Goal: Check status

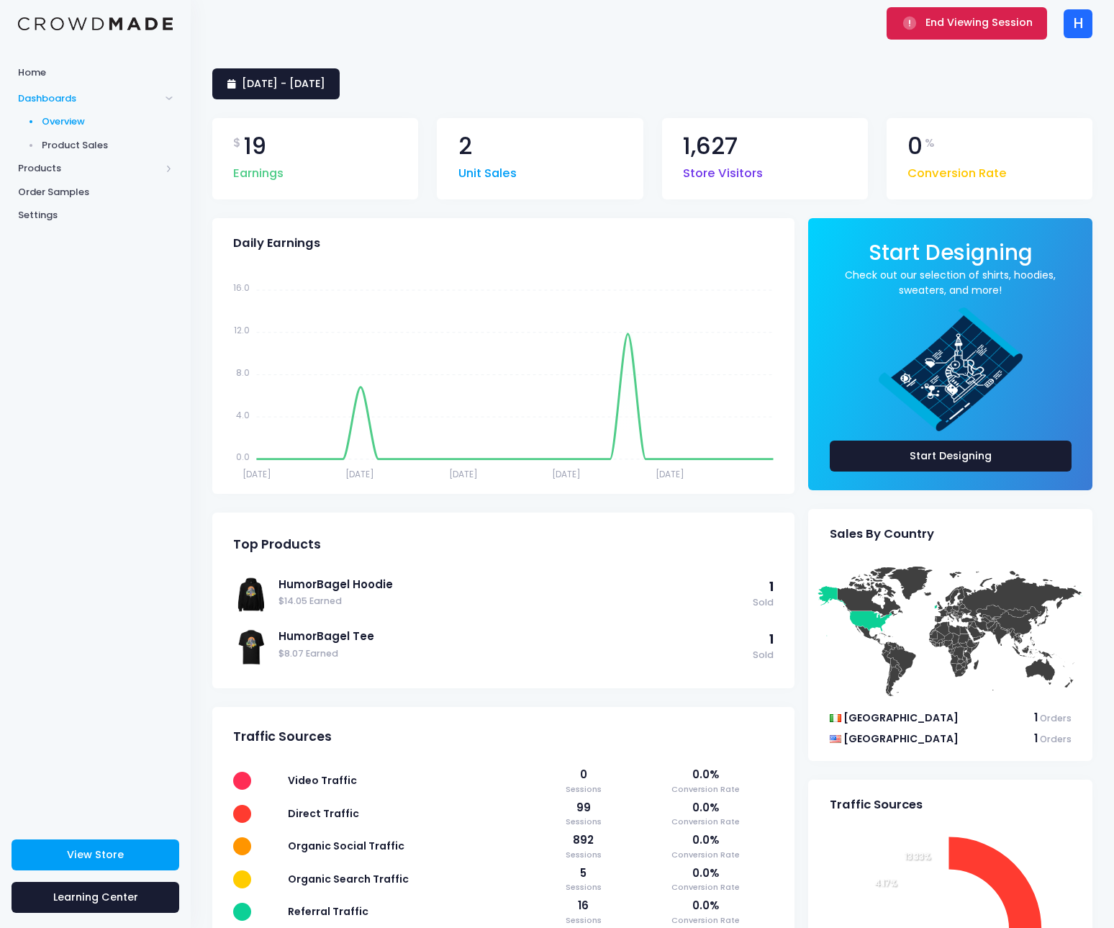
click at [993, 33] on button "End Viewing Session" at bounding box center [967, 23] width 161 height 32
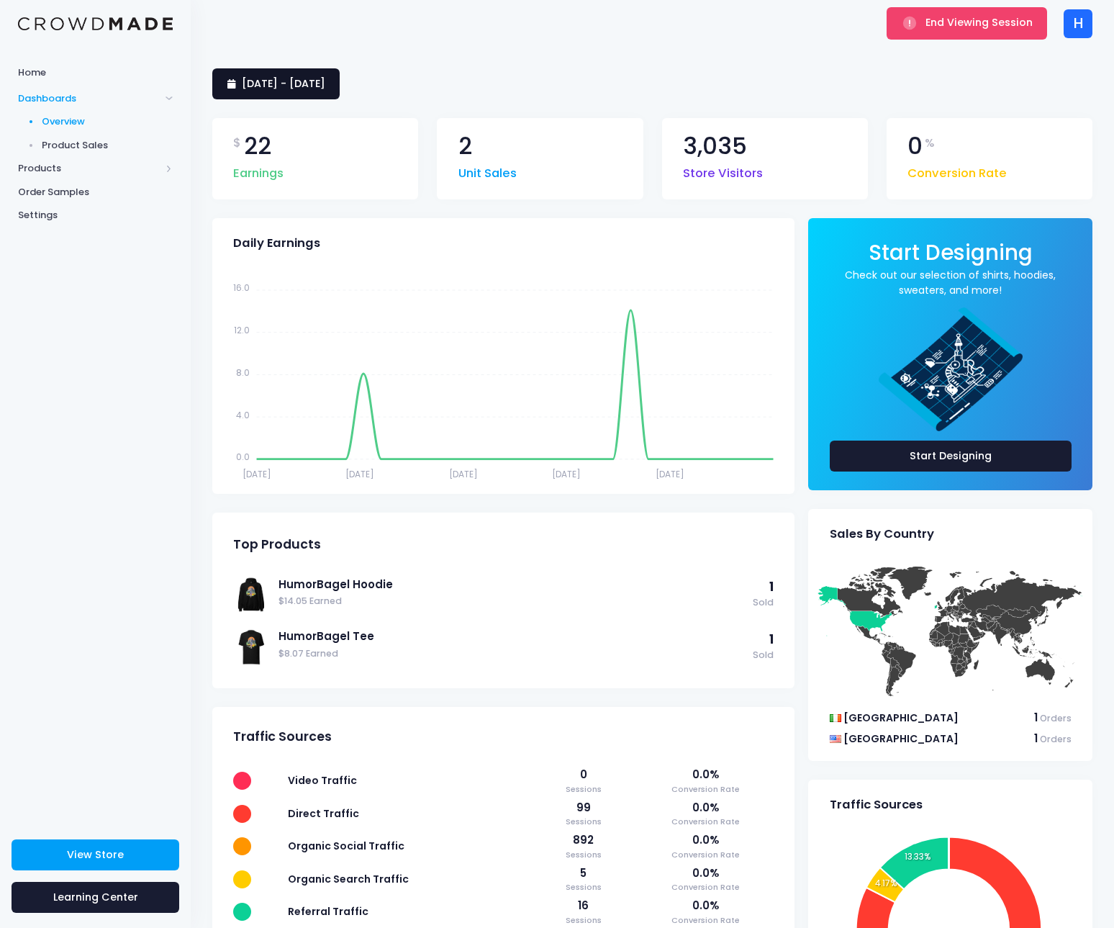
click at [325, 89] on span "[DATE] - [DATE]" at bounding box center [284, 83] width 84 height 14
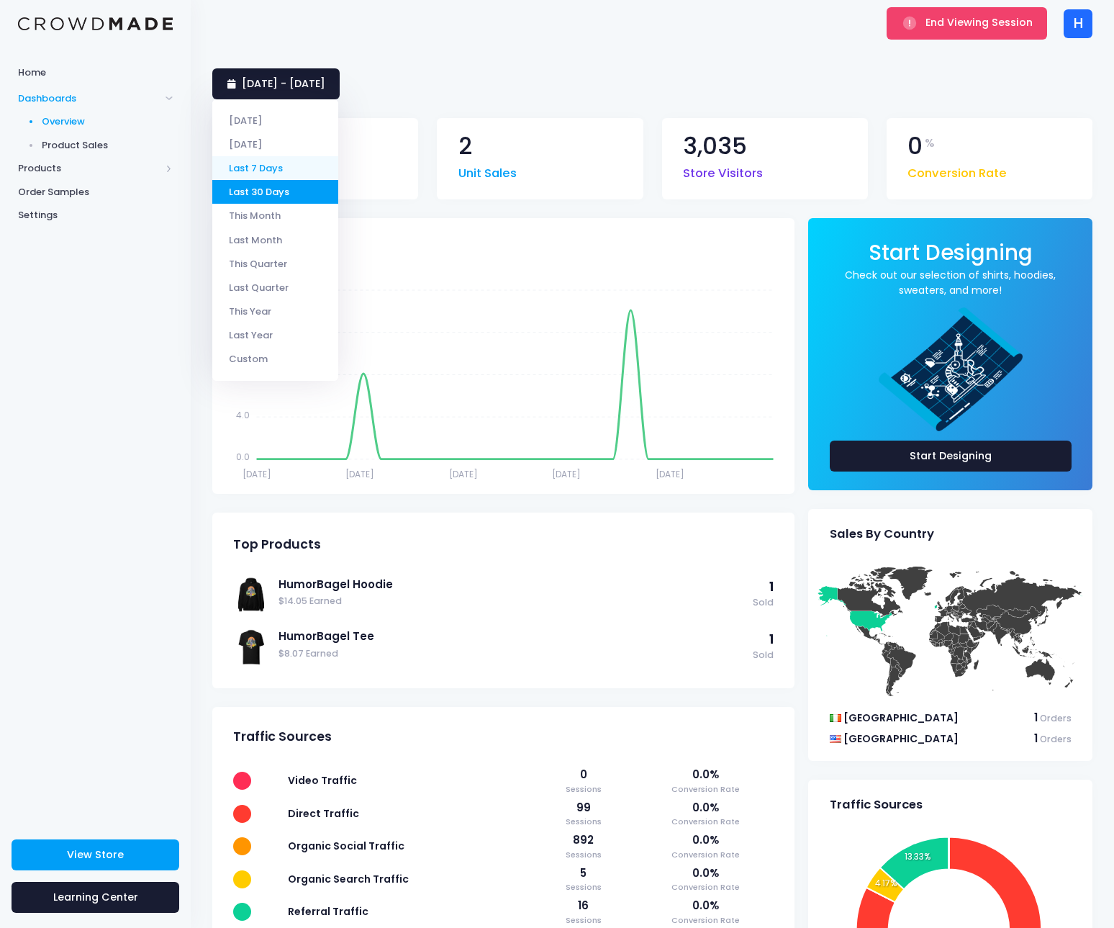
click at [283, 164] on li "Last 7 Days" at bounding box center [275, 168] width 126 height 24
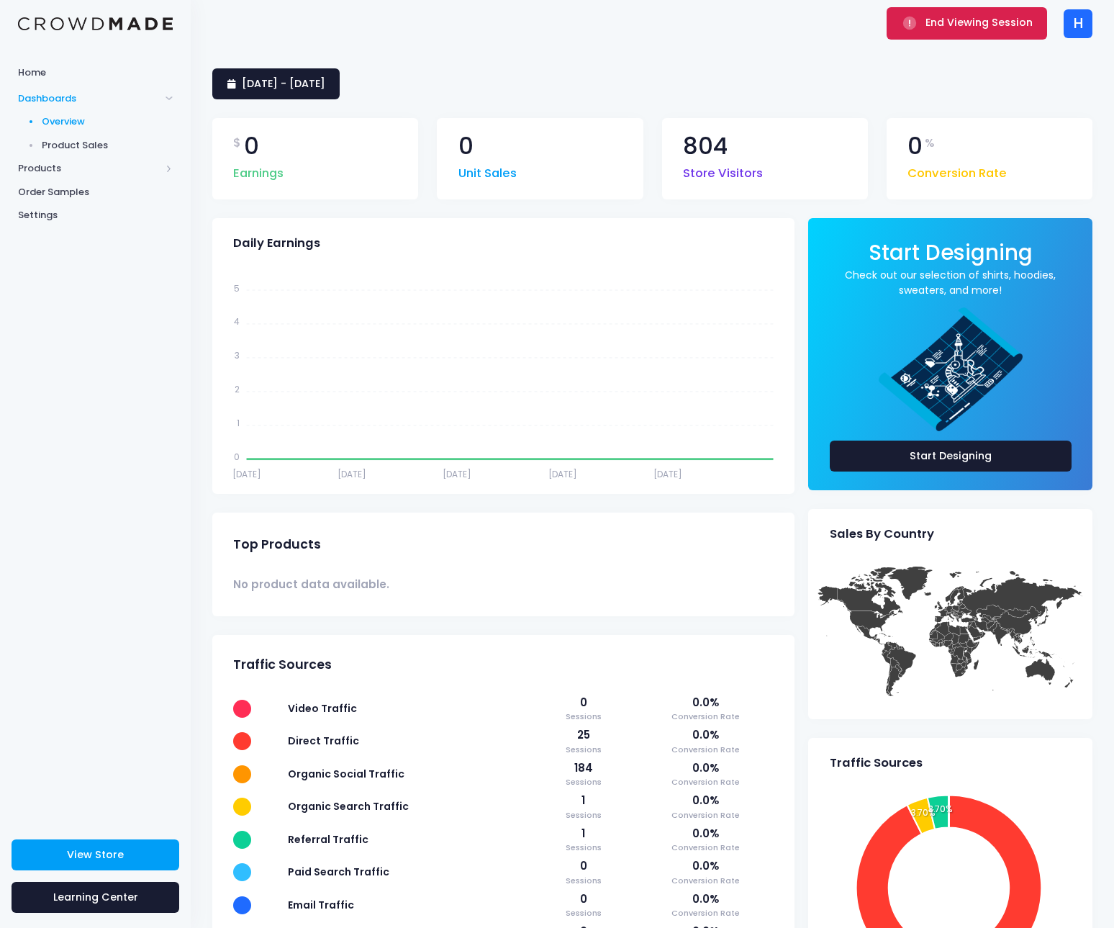
click at [930, 32] on button "End Viewing Session" at bounding box center [967, 23] width 161 height 32
